Goal: Information Seeking & Learning: Learn about a topic

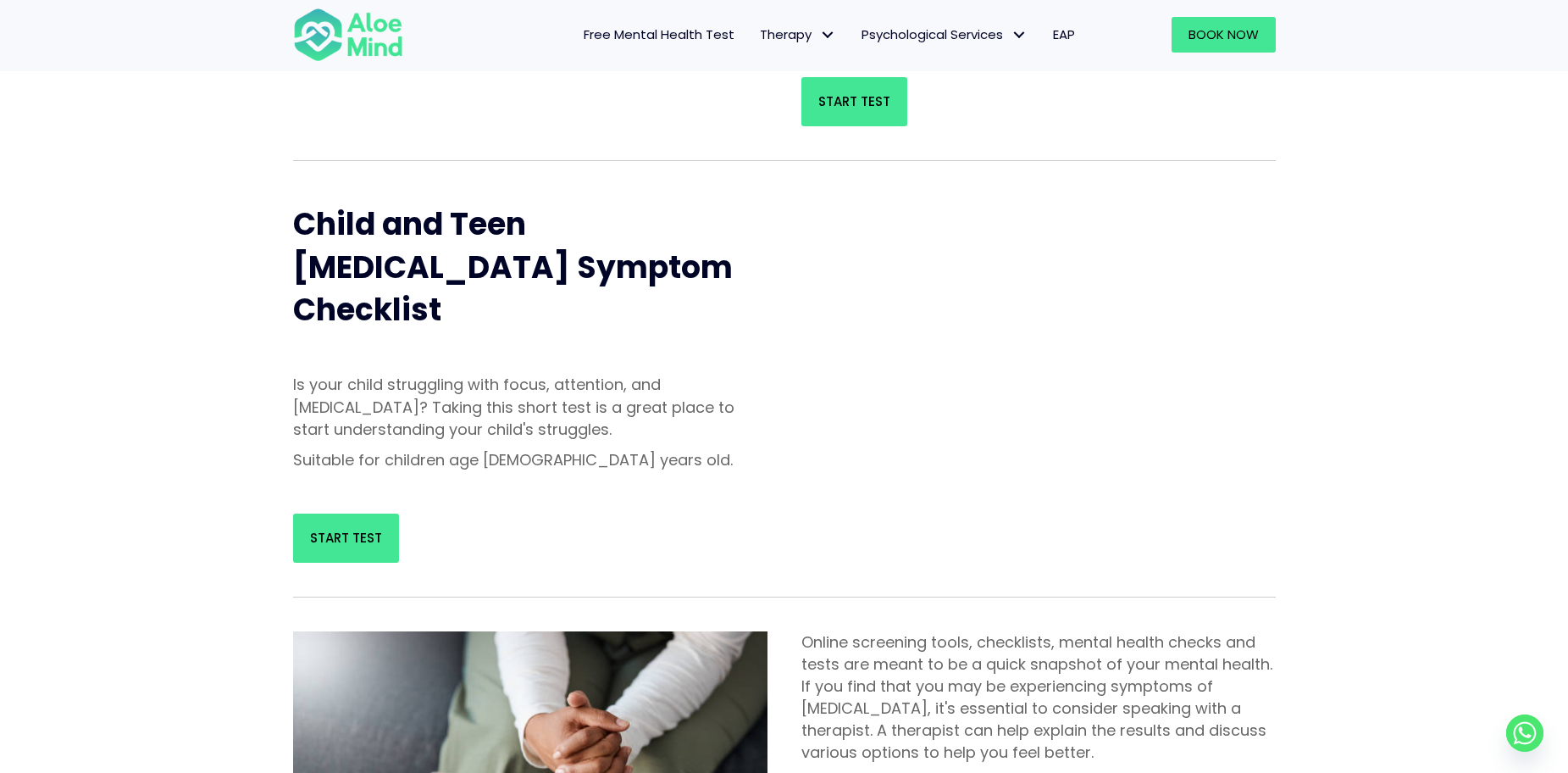
scroll to position [255, 0]
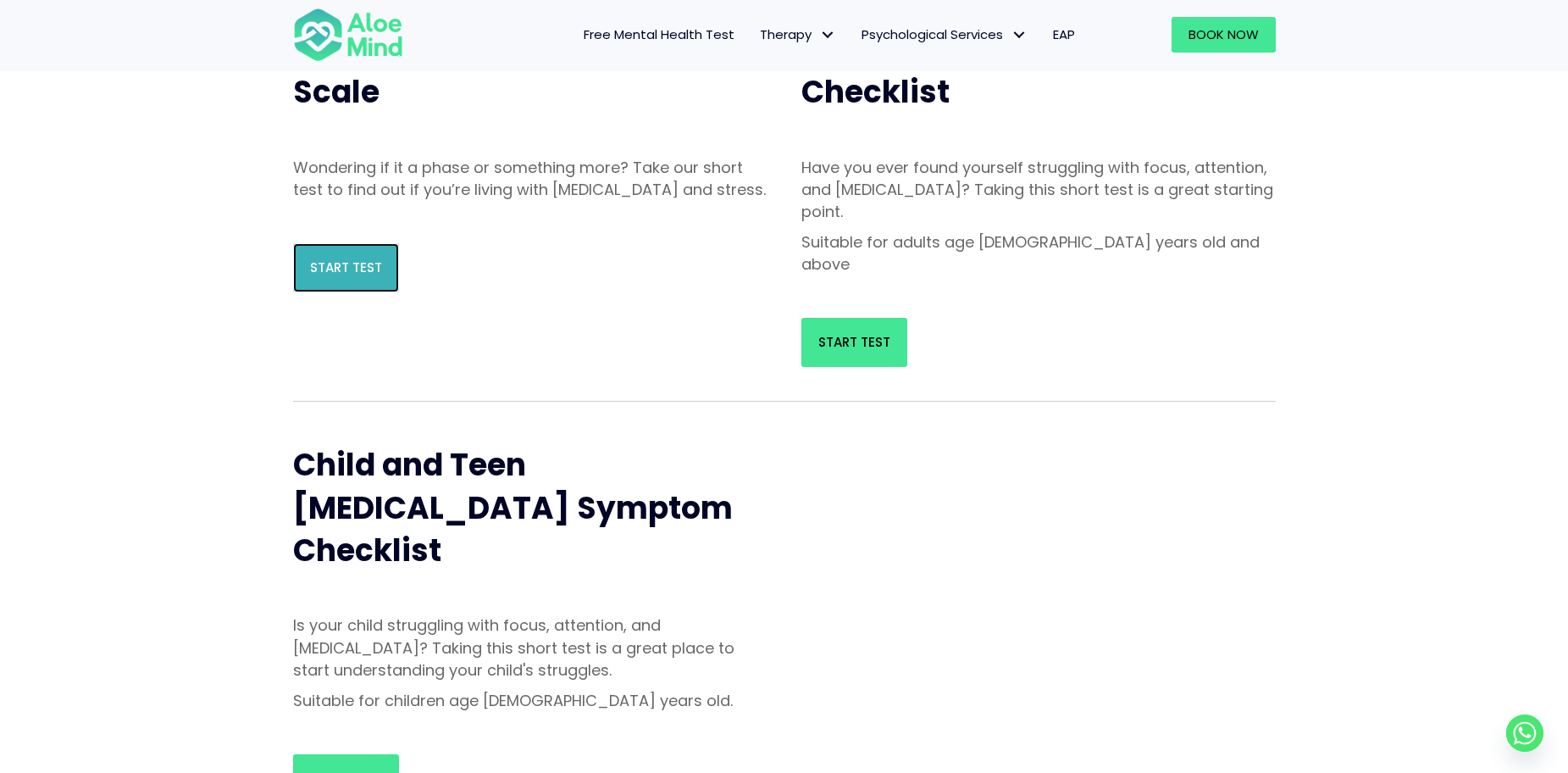
click at [362, 276] on span "Start Test" at bounding box center [345, 267] width 72 height 18
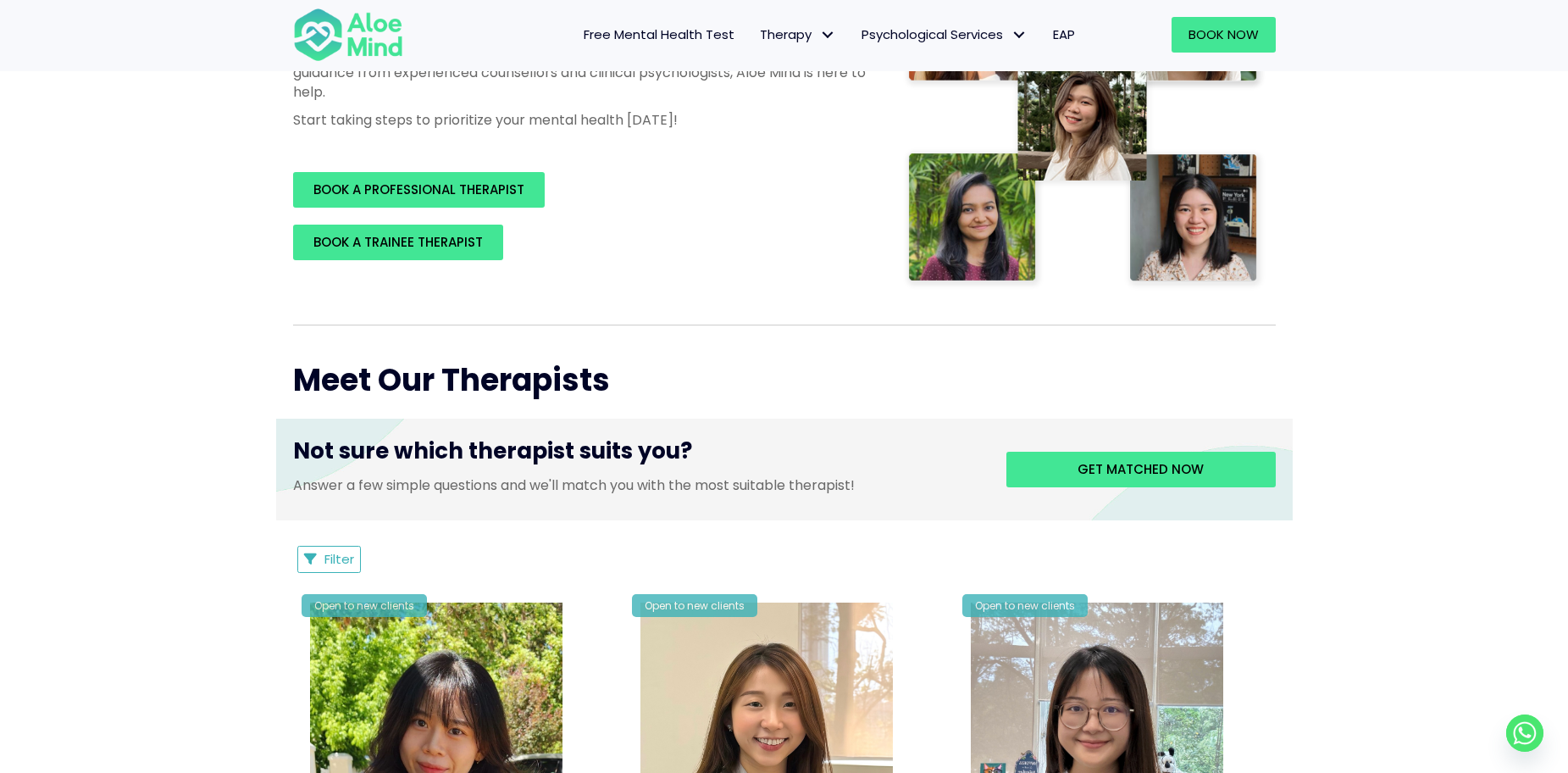
scroll to position [339, 0]
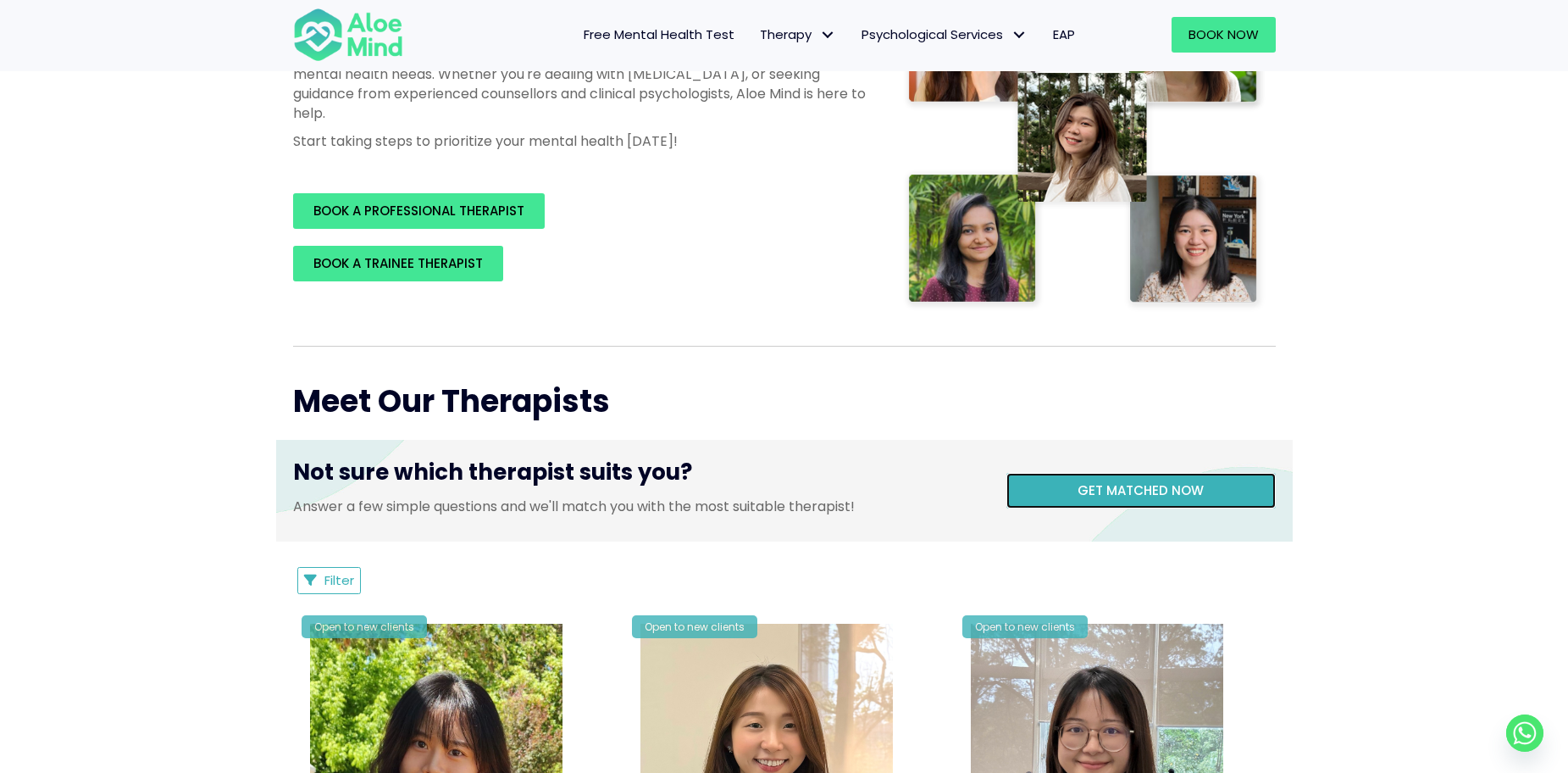
click at [1125, 481] on link "Get matched now" at bounding box center [1141, 490] width 269 height 35
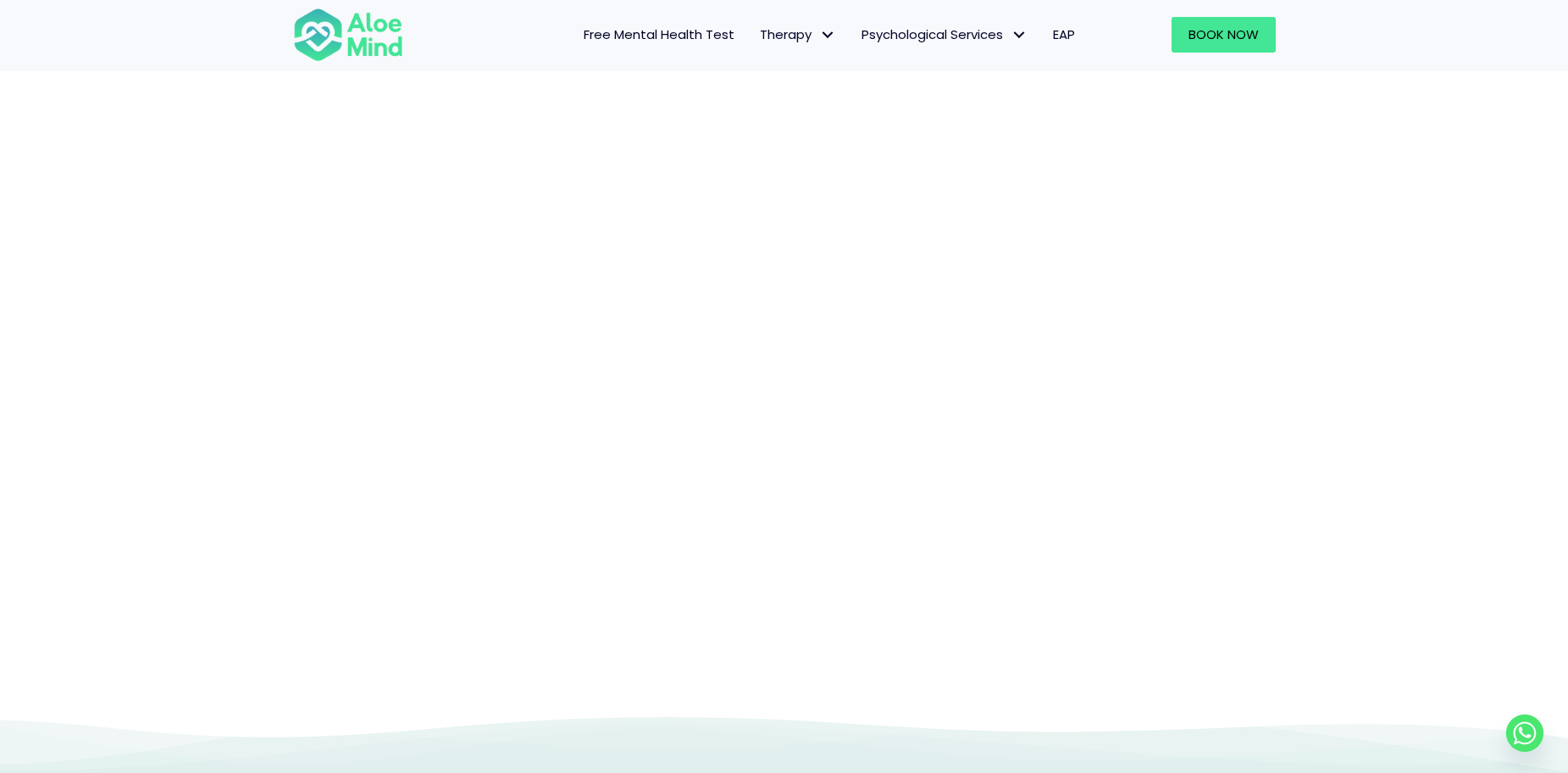
scroll to position [175, 0]
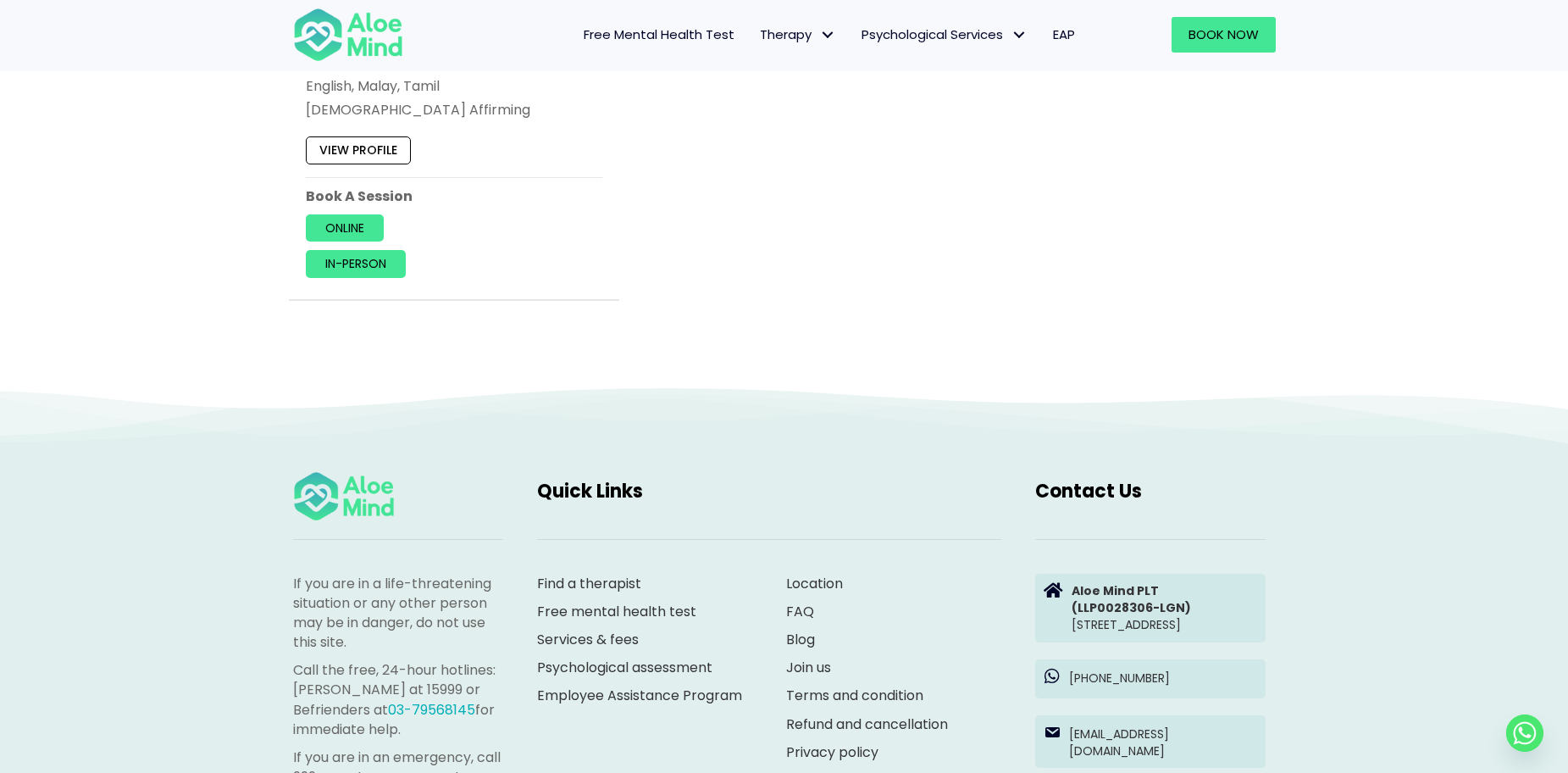
scroll to position [2542, 0]
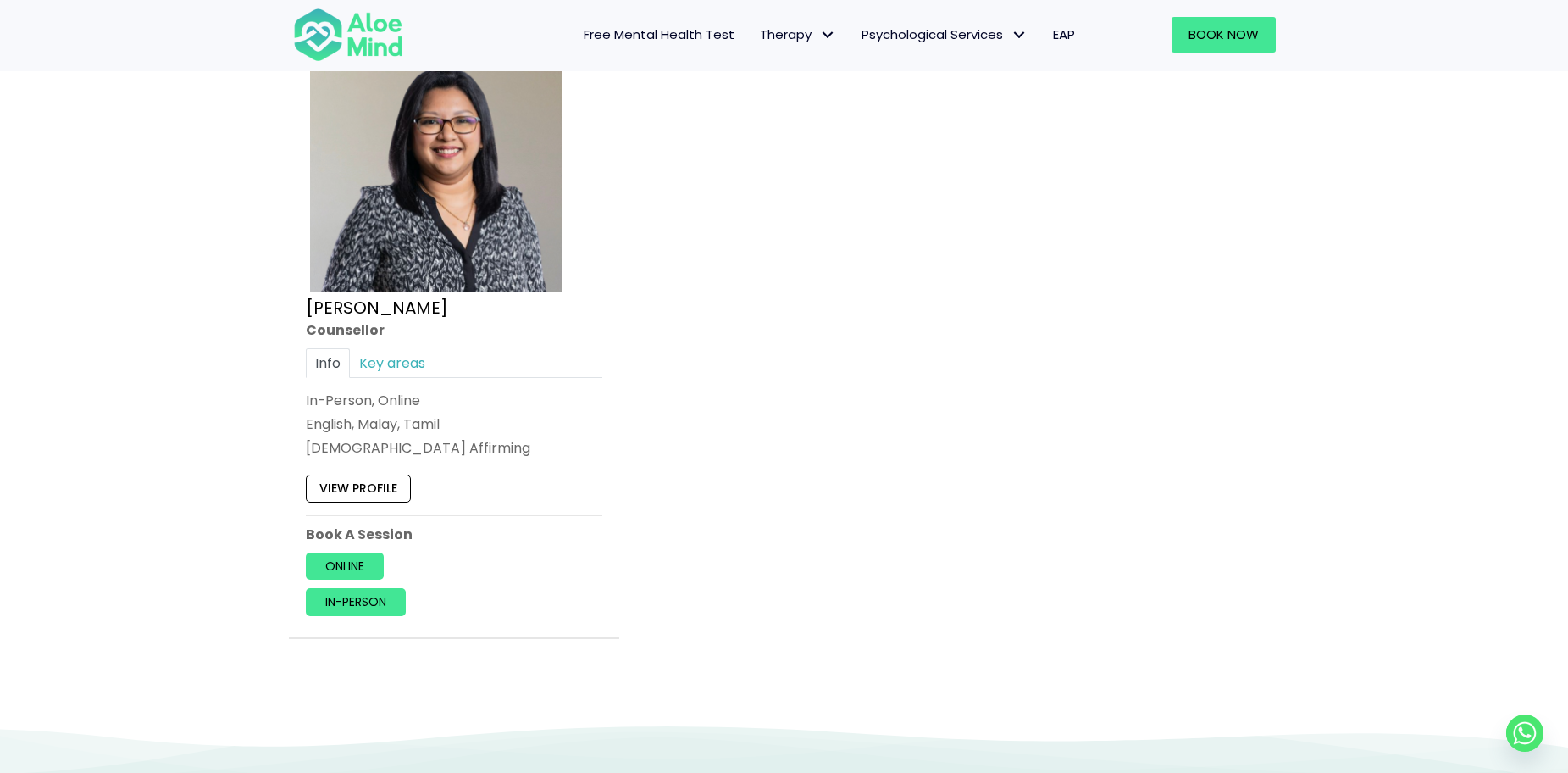
scroll to position [1864, 0]
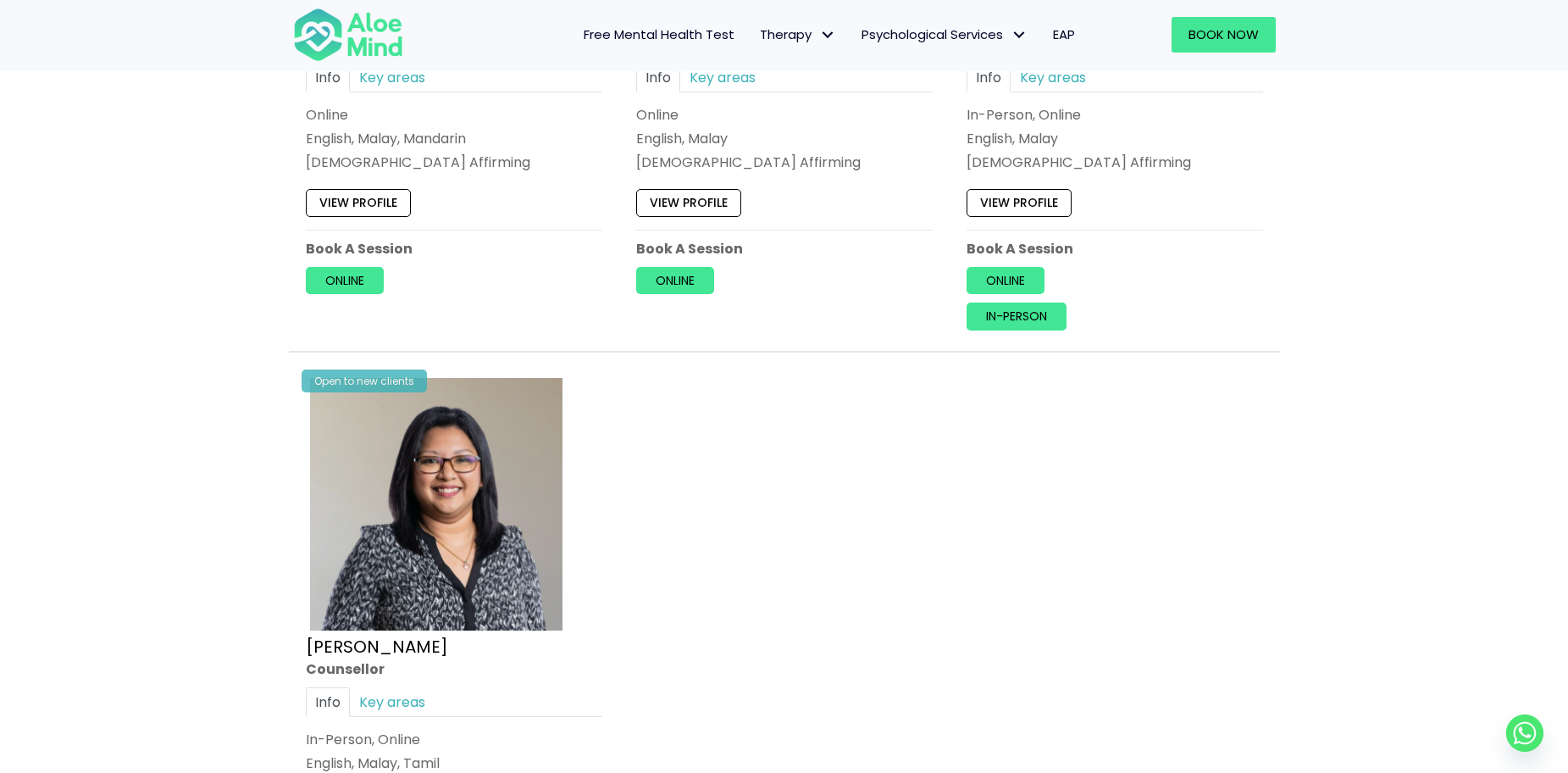
click at [689, 29] on span "Free Mental Health Test" at bounding box center [659, 35] width 151 height 18
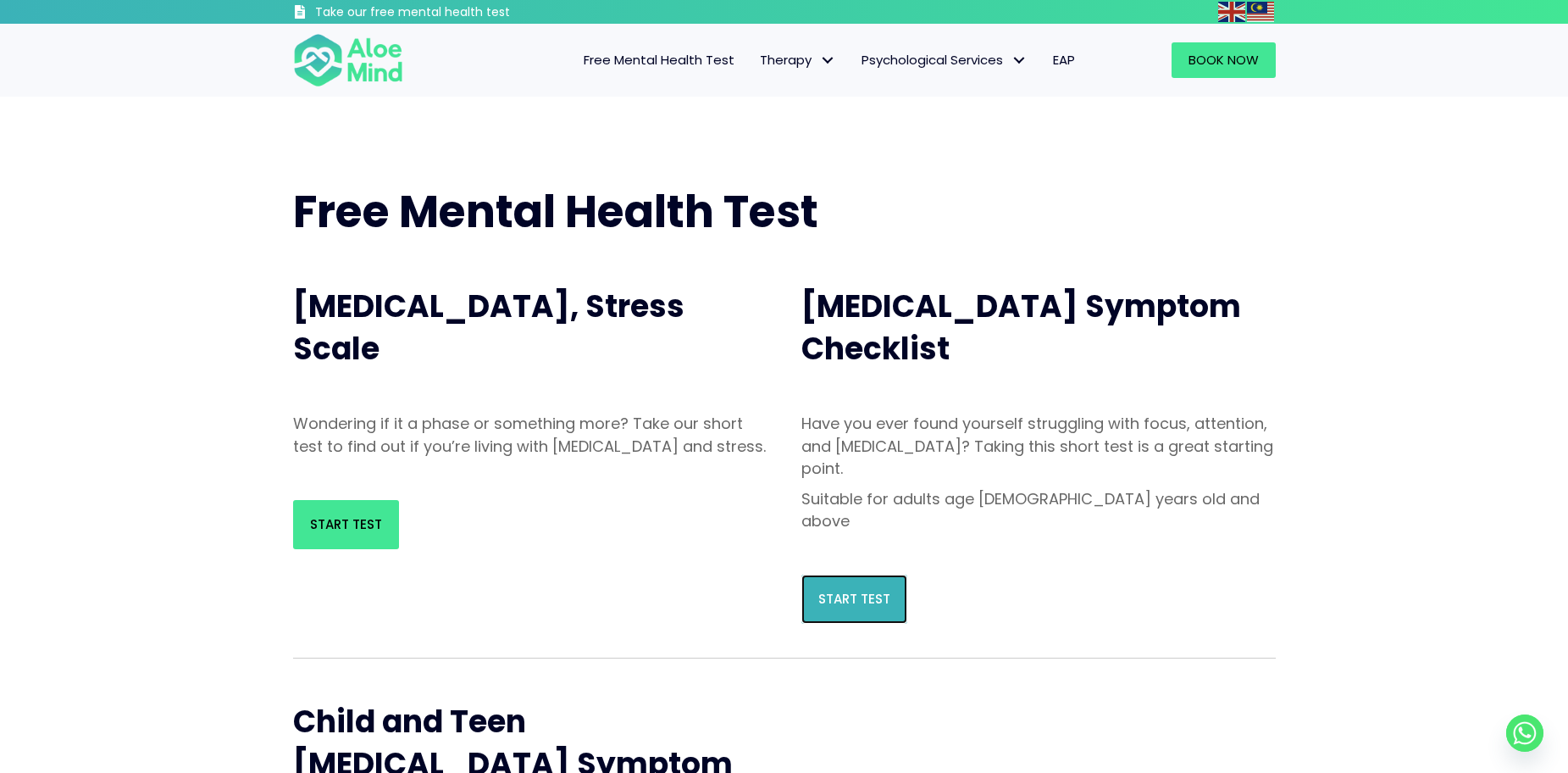
click at [883, 575] on link "Start Test" at bounding box center [854, 599] width 105 height 49
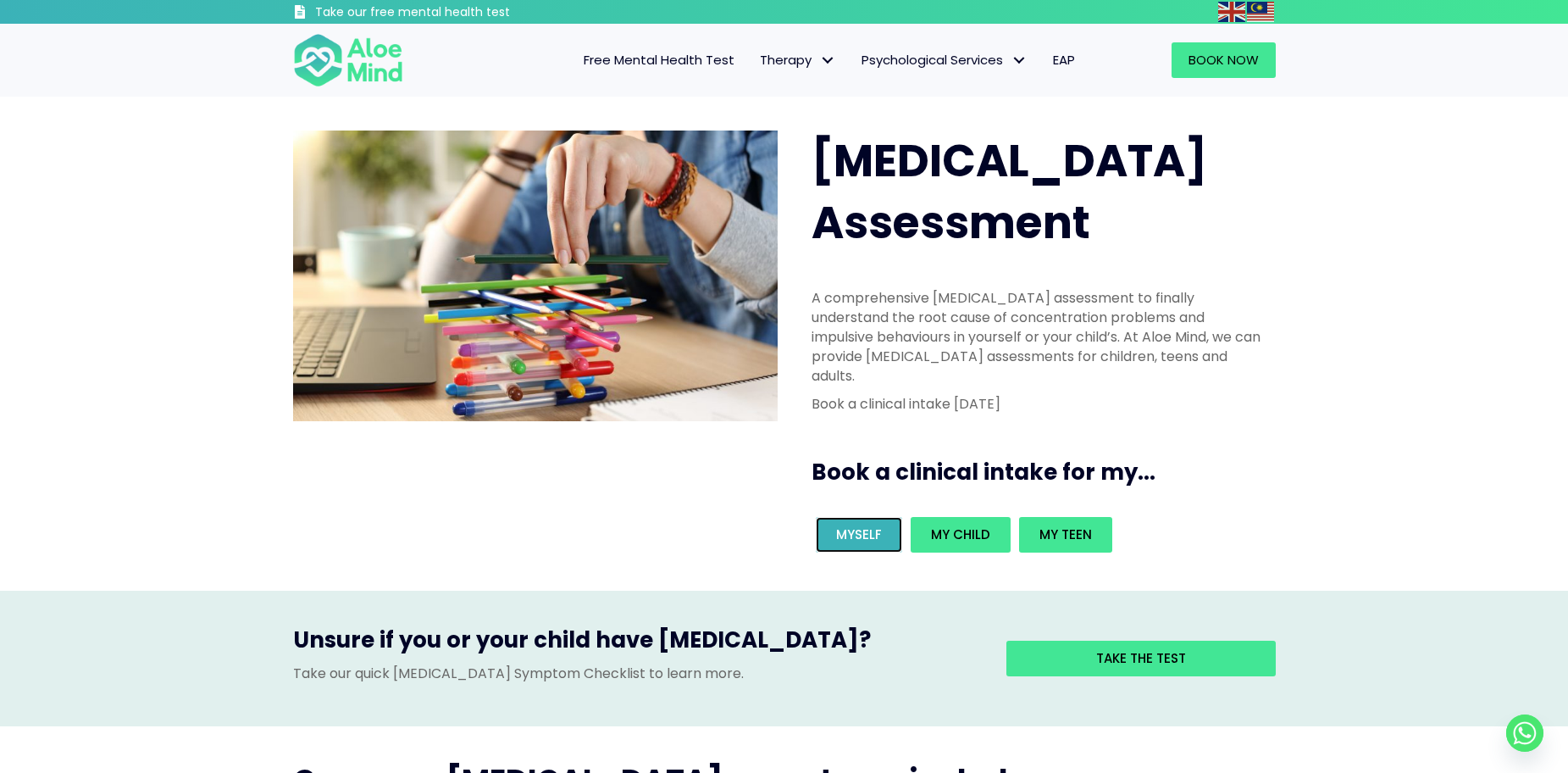
click at [844, 526] on span "Myself" at bounding box center [859, 535] width 45 height 18
